Goal: Task Accomplishment & Management: Manage account settings

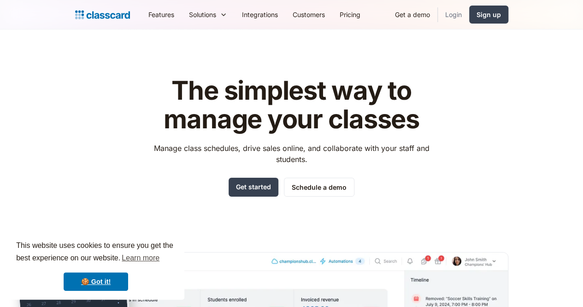
click at [469, 11] on link "Login" at bounding box center [453, 14] width 31 height 21
click at [469, 12] on link "Login" at bounding box center [453, 14] width 31 height 21
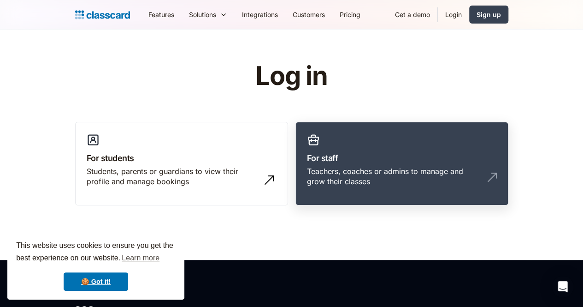
click at [337, 178] on div "Teachers, coaches or admins to manage and grow their classes" at bounding box center [402, 180] width 190 height 28
